Goal: Transaction & Acquisition: Subscribe to service/newsletter

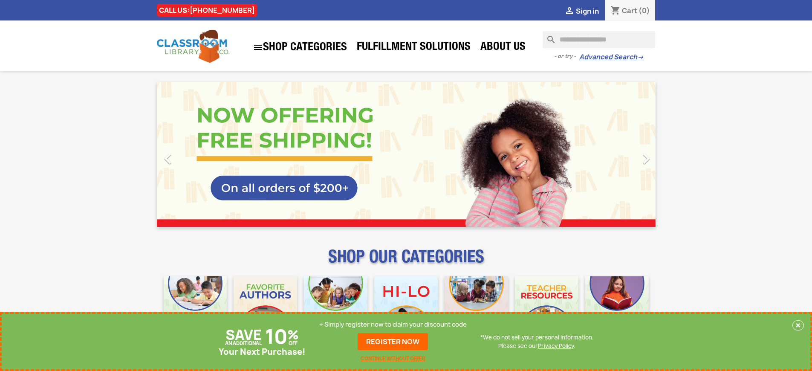
click at [393, 324] on p "+ Simply register now to claim your discount code" at bounding box center [393, 324] width 148 height 9
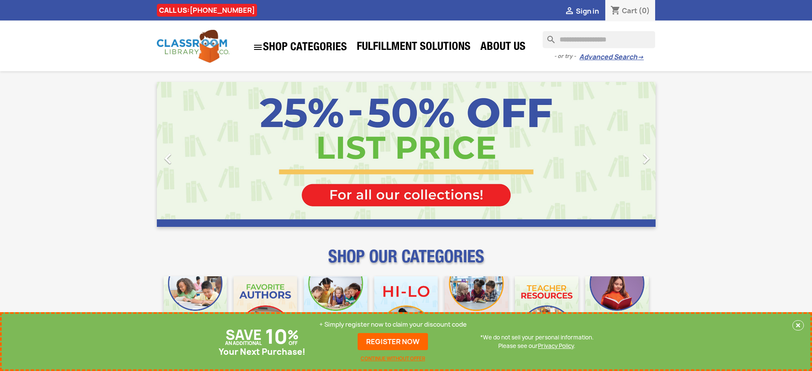
click at [393, 324] on p "+ Simply register now to claim your discount code" at bounding box center [393, 324] width 148 height 9
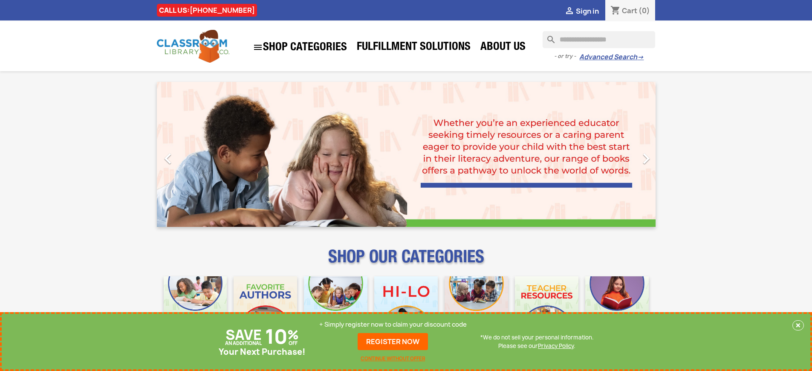
click at [393, 324] on p "+ Simply register now to claim your discount code" at bounding box center [393, 324] width 148 height 9
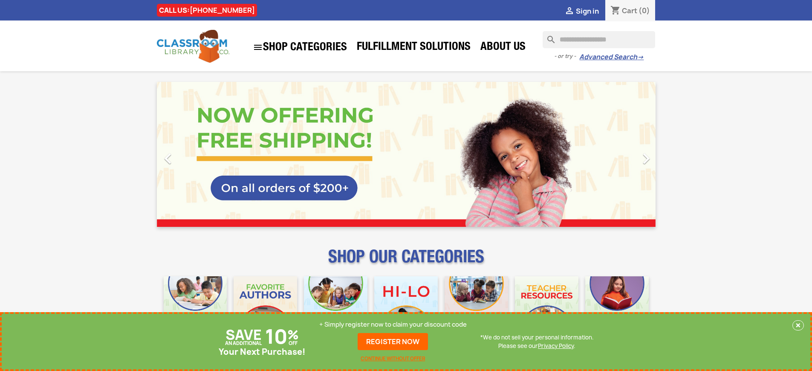
click at [393, 324] on p "+ Simply register now to claim your discount code" at bounding box center [393, 324] width 148 height 9
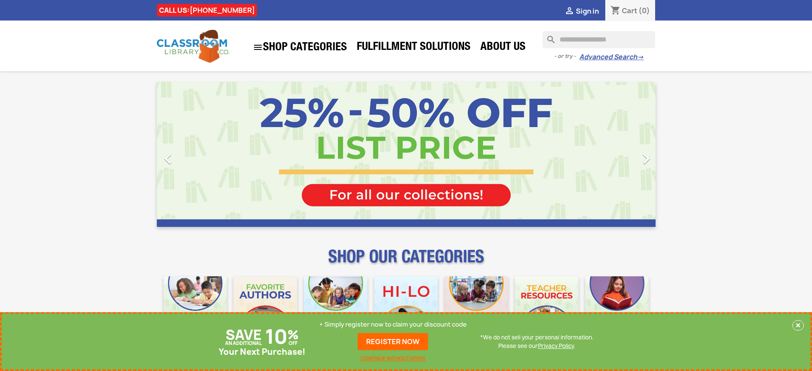
click at [393, 324] on p "+ Simply register now to claim your discount code" at bounding box center [393, 324] width 148 height 9
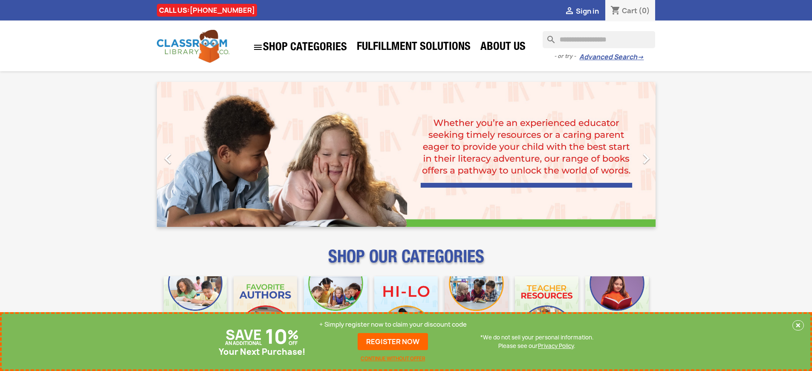
click at [393, 324] on p "+ Simply register now to claim your discount code" at bounding box center [393, 324] width 148 height 9
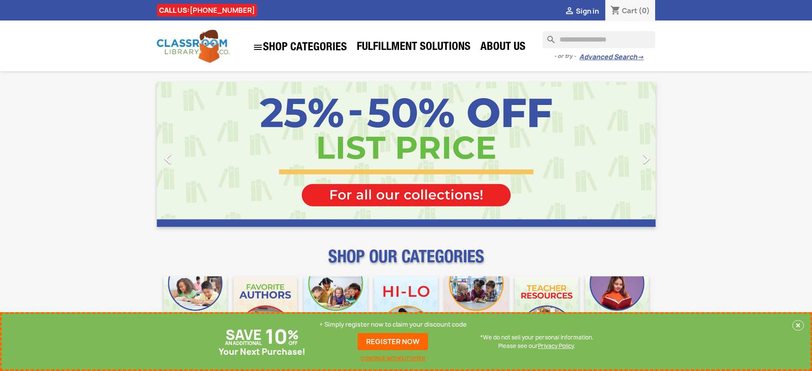
click at [393, 324] on p "+ Simply register now to claim your discount code" at bounding box center [393, 324] width 148 height 9
click at [393, 342] on link "REGISTER NOW" at bounding box center [393, 341] width 70 height 17
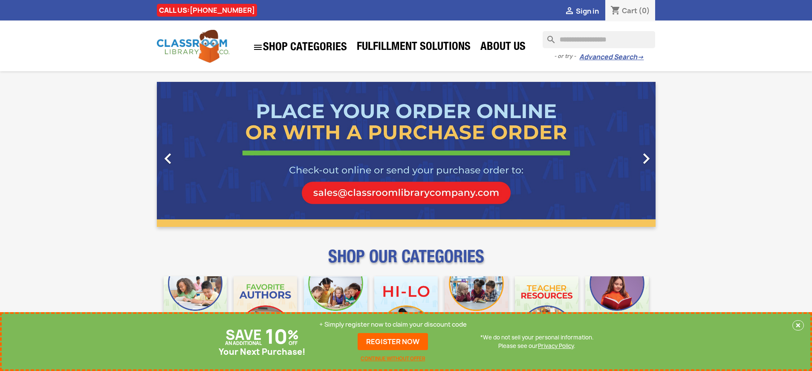
click at [393, 324] on p "+ Simply register now to claim your discount code" at bounding box center [393, 324] width 148 height 9
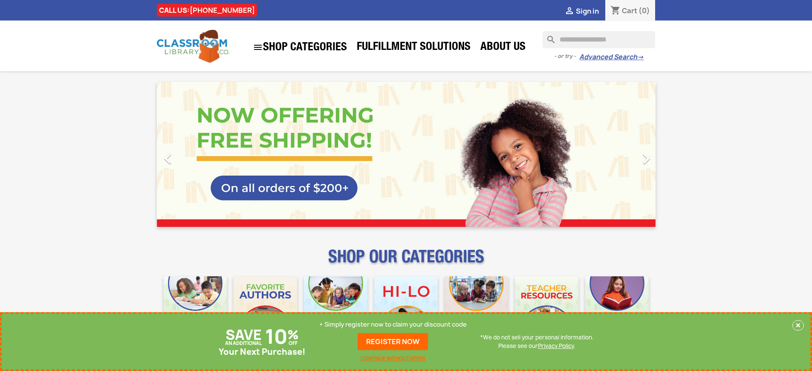
click at [393, 324] on p "+ Simply register now to claim your discount code" at bounding box center [393, 324] width 148 height 9
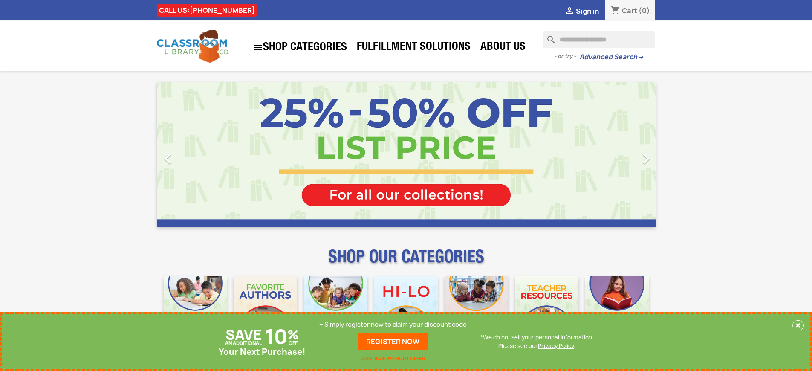
click at [393, 324] on p "+ Simply register now to claim your discount code" at bounding box center [393, 324] width 148 height 9
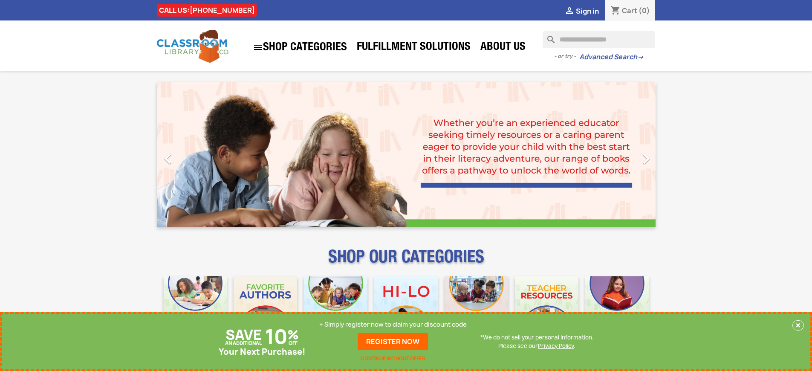
click at [393, 324] on p "+ Simply register now to claim your discount code" at bounding box center [393, 324] width 148 height 9
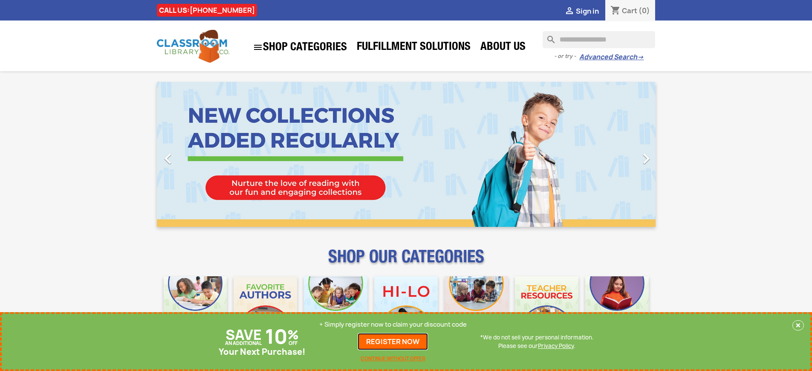
click at [393, 342] on link "REGISTER NOW" at bounding box center [393, 341] width 70 height 17
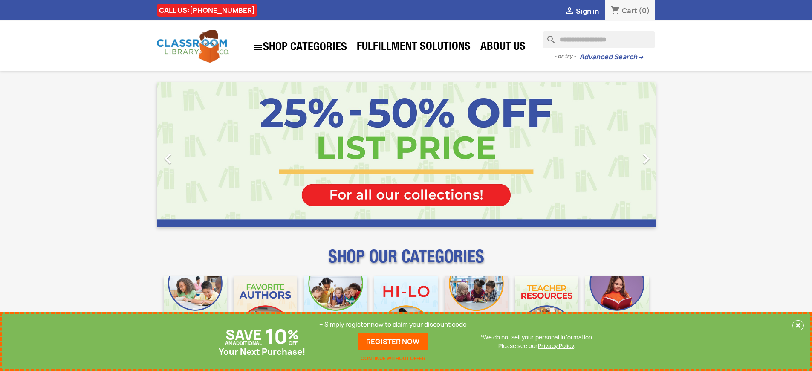
click at [393, 324] on p "+ Simply register now to claim your discount code" at bounding box center [393, 324] width 148 height 9
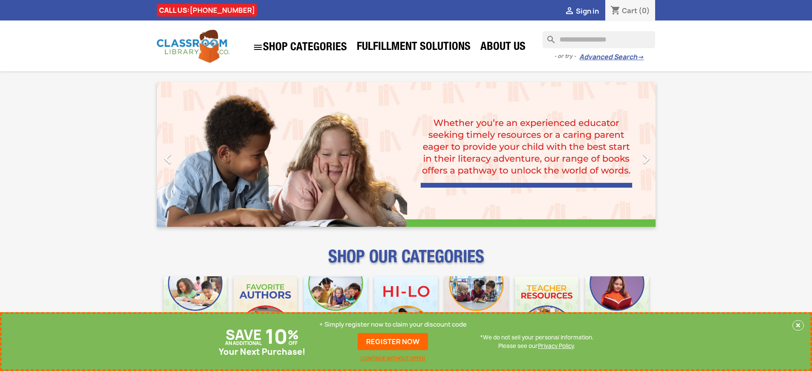
click at [393, 324] on p "+ Simply register now to claim your discount code" at bounding box center [393, 324] width 148 height 9
click at [393, 342] on link "REGISTER NOW" at bounding box center [393, 341] width 70 height 17
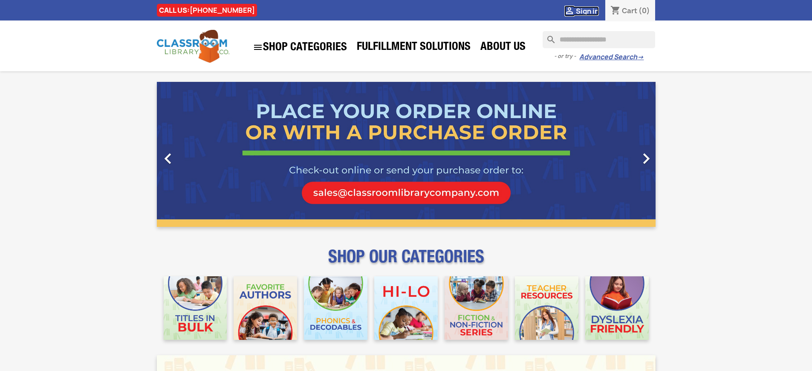
click at [587, 11] on span "Sign in" at bounding box center [587, 10] width 23 height 9
